Goal: Check status: Check status

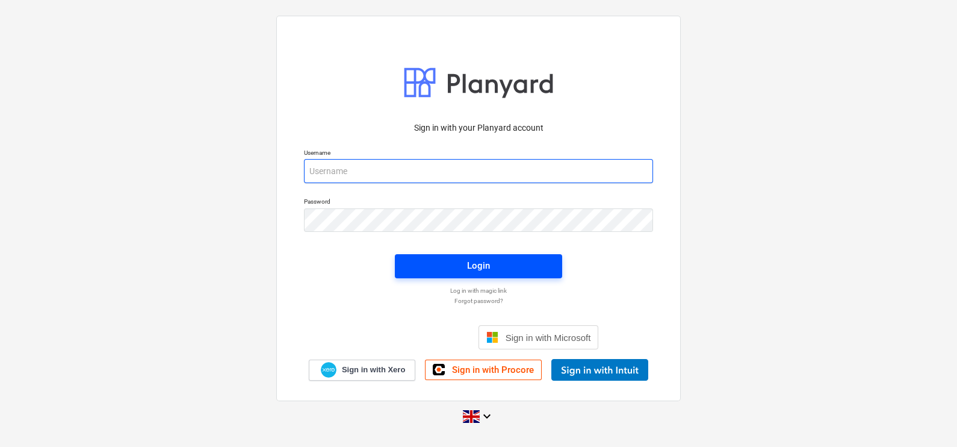
type input "[EMAIL_ADDRESS][DOMAIN_NAME]"
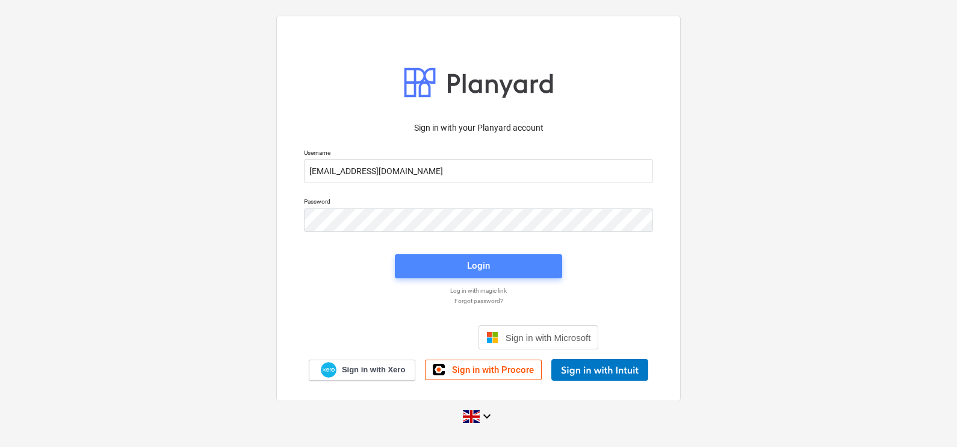
click at [442, 259] on span "Login" at bounding box center [478, 266] width 138 height 16
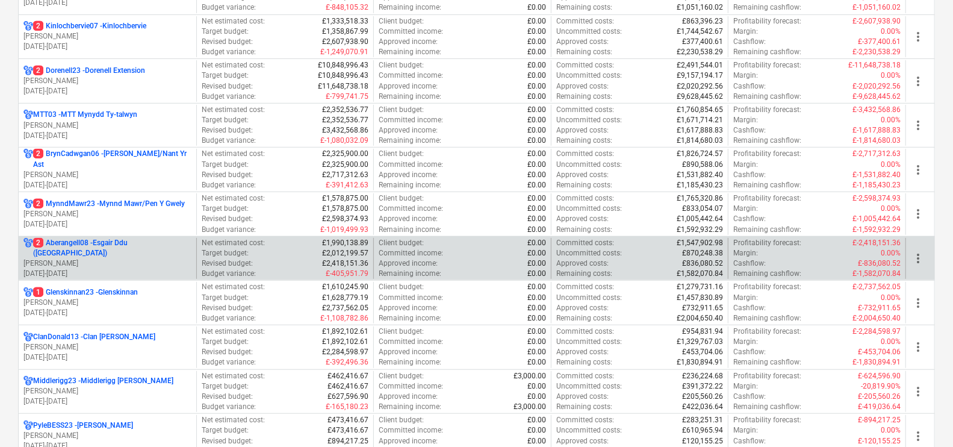
scroll to position [376, 0]
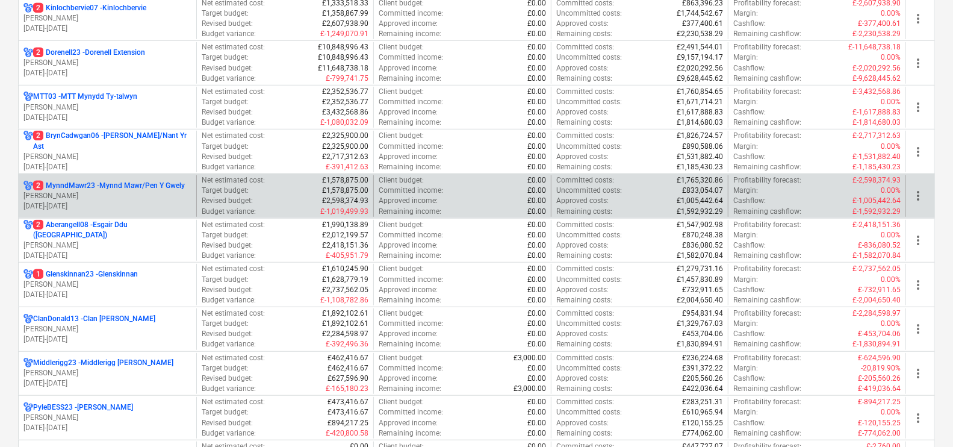
click at [117, 181] on p "2 MynndMawr23 - Mynnd Mawr/Pen Y Gwely" at bounding box center [109, 186] width 152 height 10
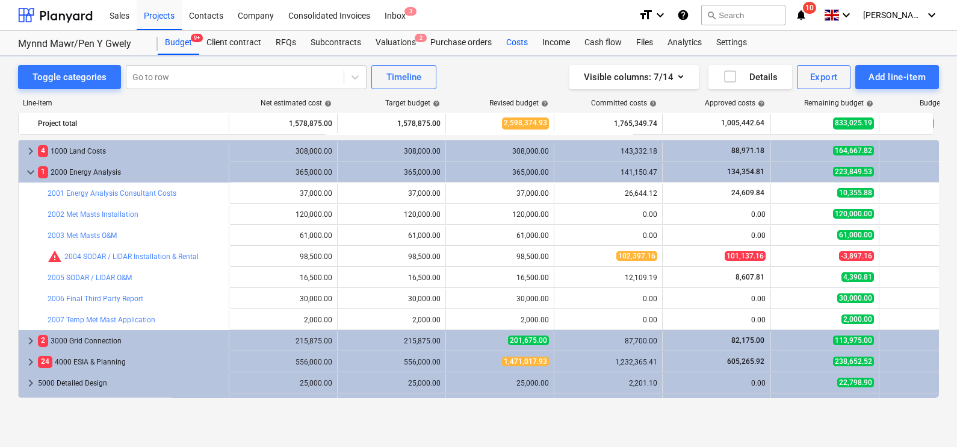
click at [515, 37] on div "Costs" at bounding box center [517, 43] width 36 height 24
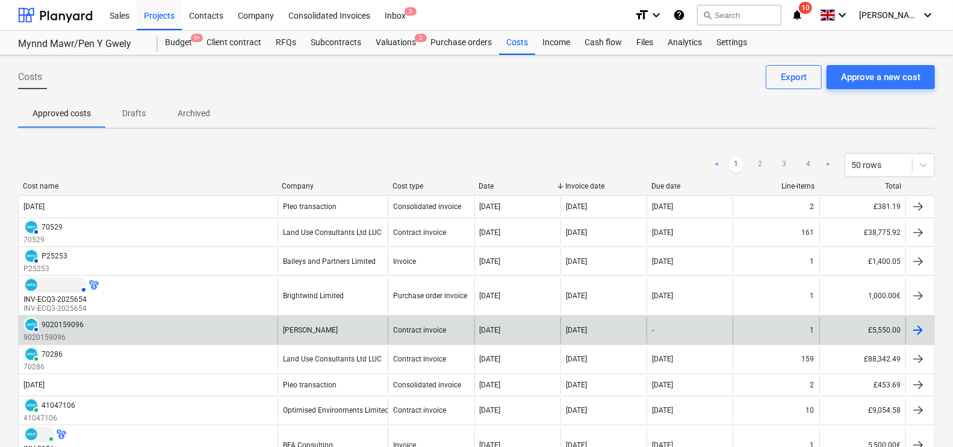
click at [238, 322] on div "AUTHORISED 9020159096 9020159096" at bounding box center [148, 330] width 259 height 26
